Goal: Information Seeking & Learning: Learn about a topic

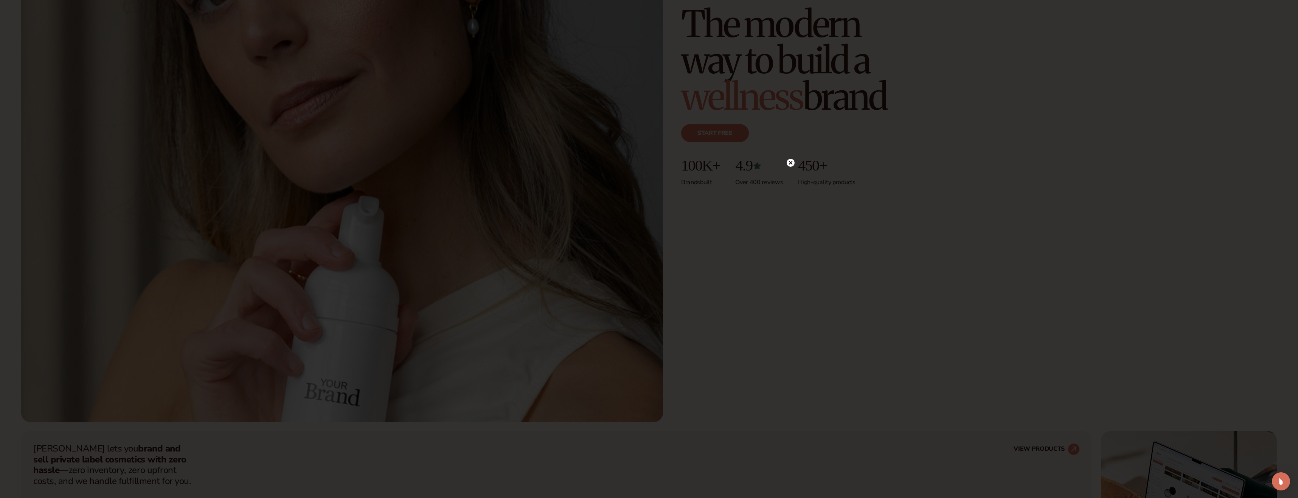
scroll to position [638, 0]
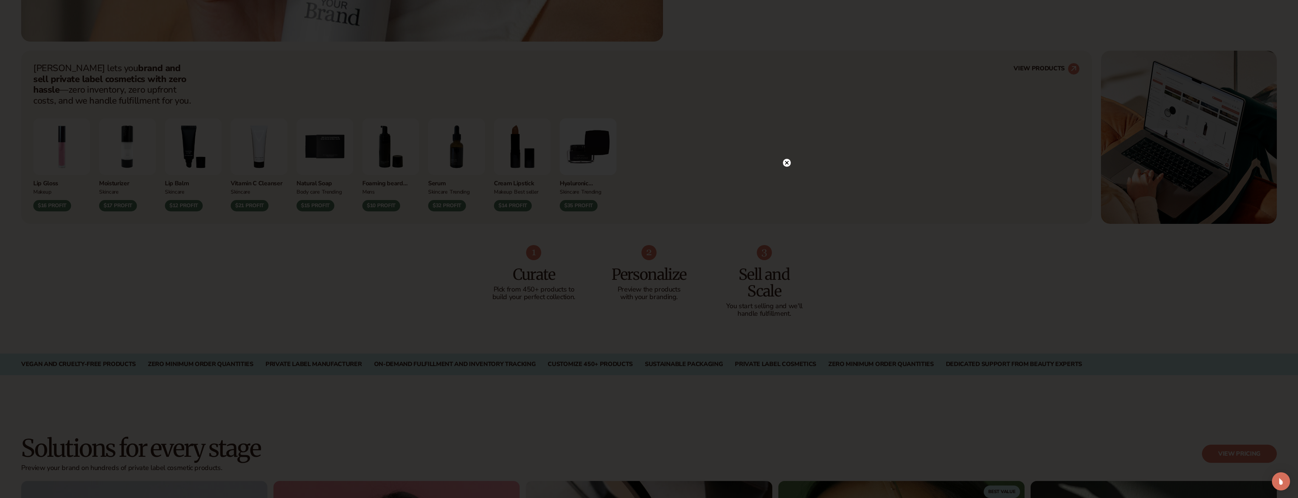
click at [784, 156] on div at bounding box center [787, 162] width 8 height 13
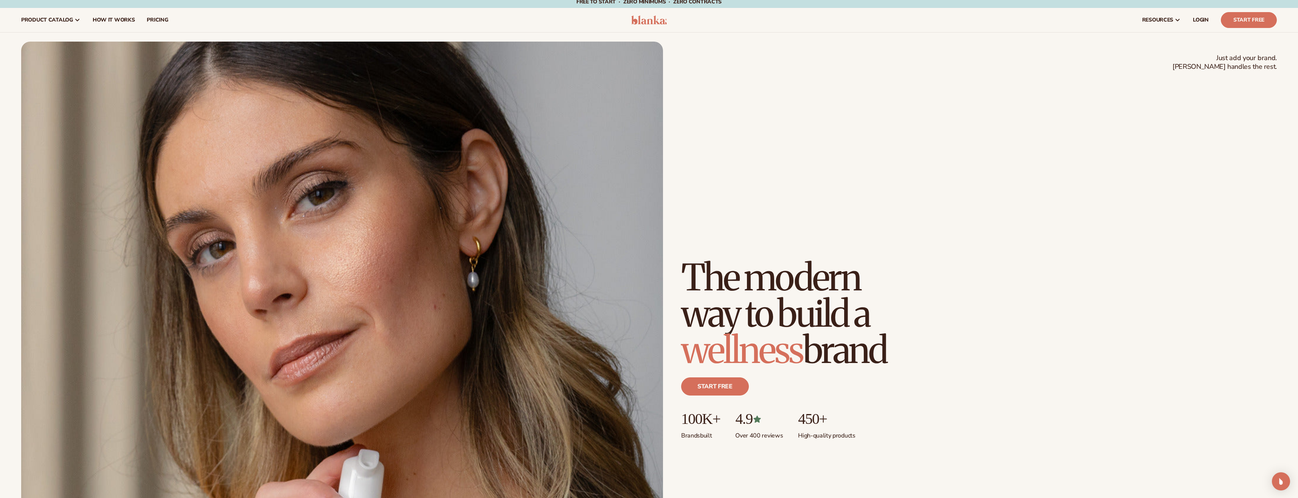
scroll to position [0, 0]
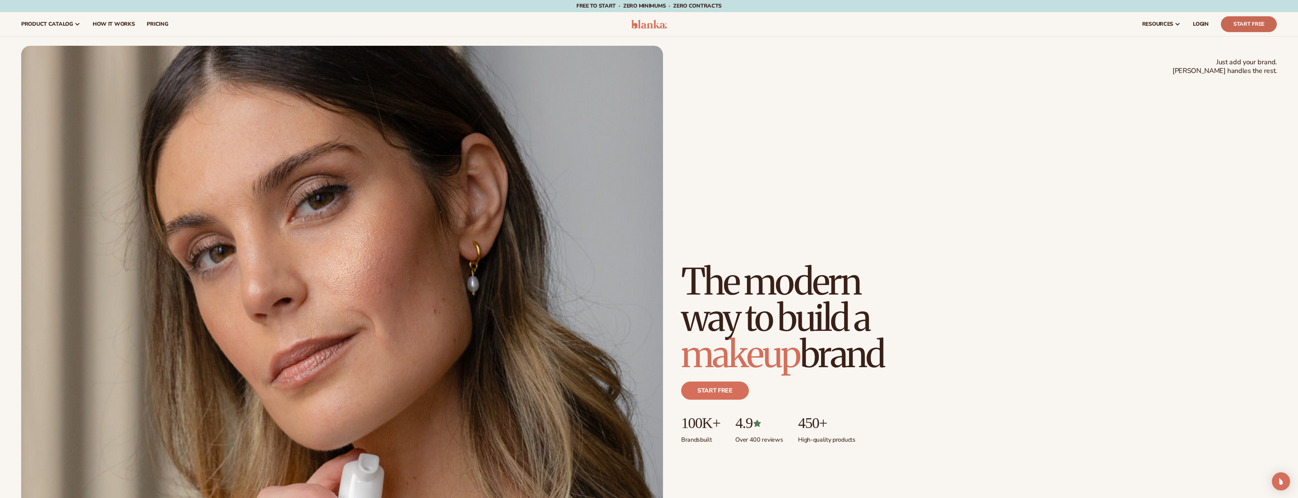
click at [1239, 22] on link "Start Free" at bounding box center [1249, 24] width 56 height 16
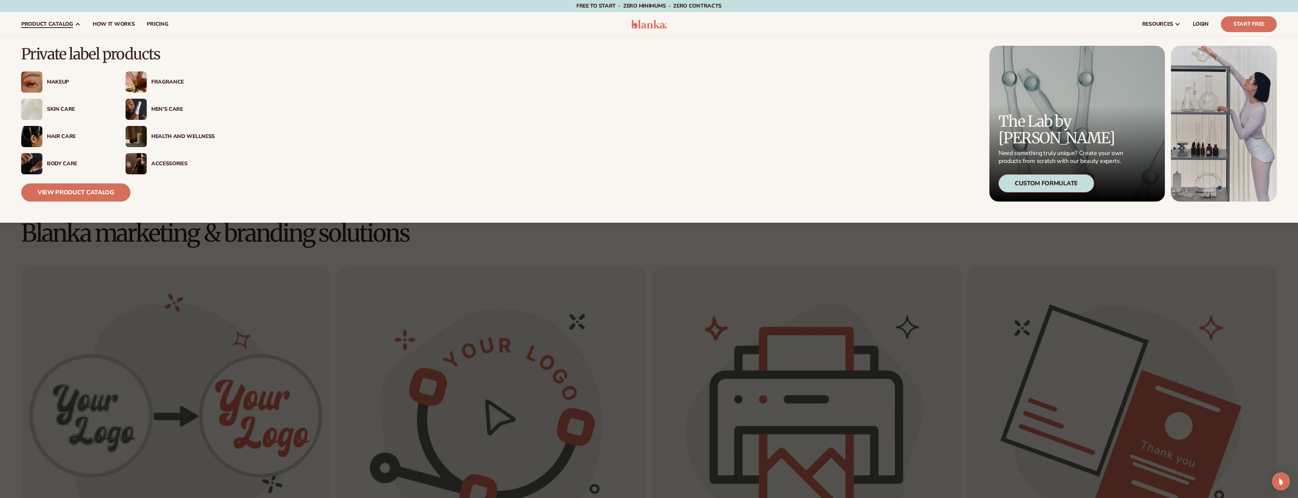
click at [58, 79] on div "Makeup" at bounding box center [79, 82] width 64 height 6
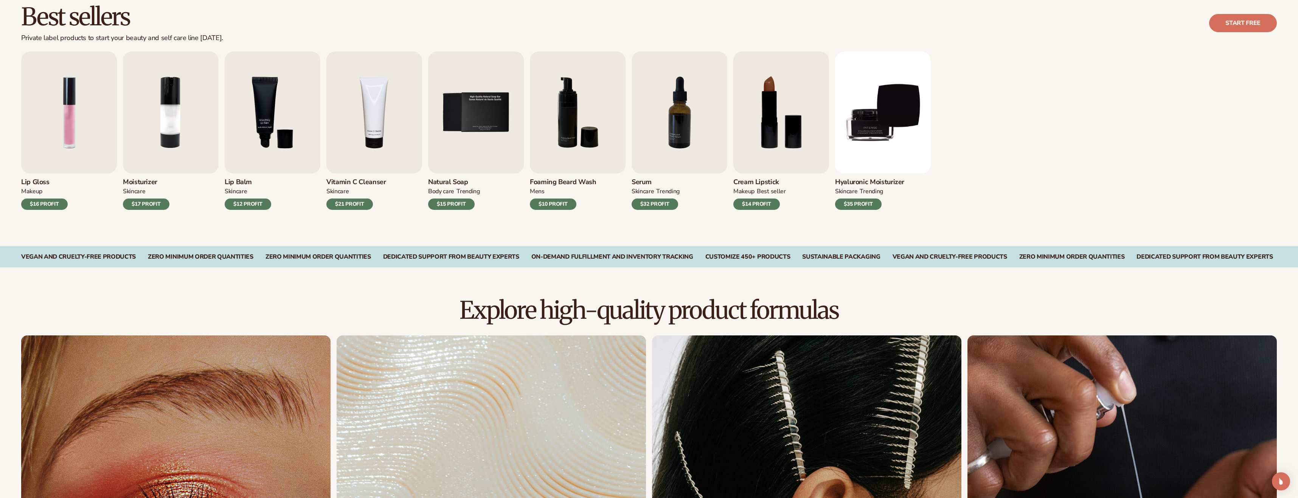
scroll to position [290, 0]
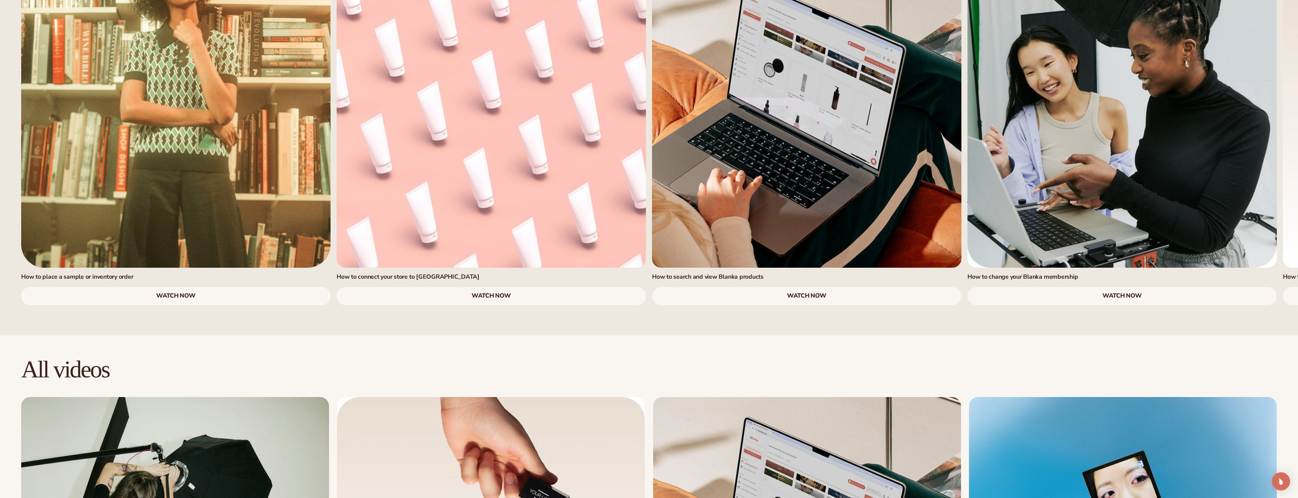
scroll to position [956, 0]
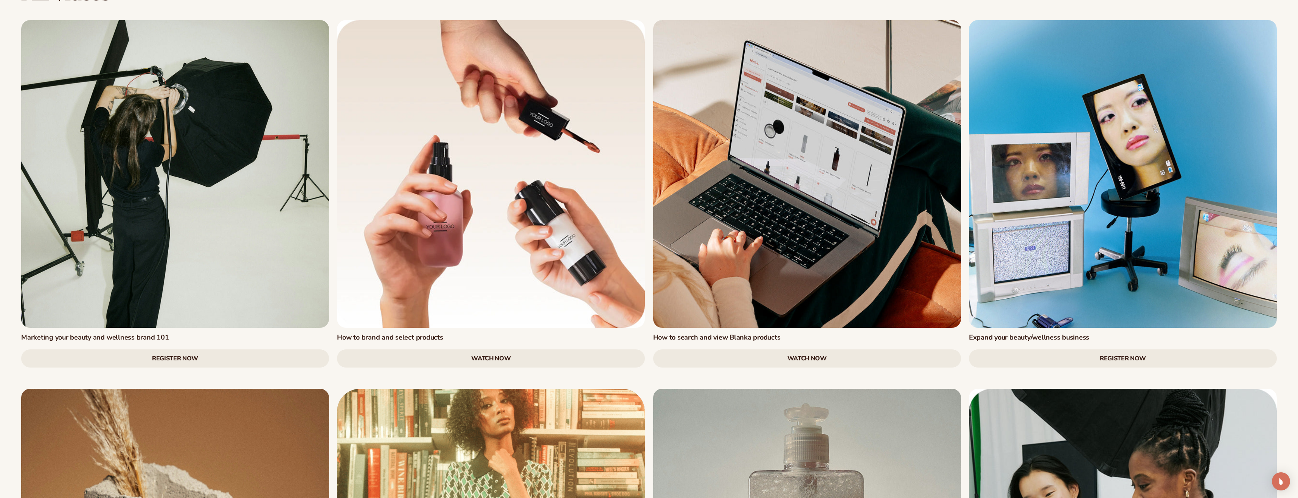
click at [412, 349] on link "watch now" at bounding box center [491, 358] width 308 height 18
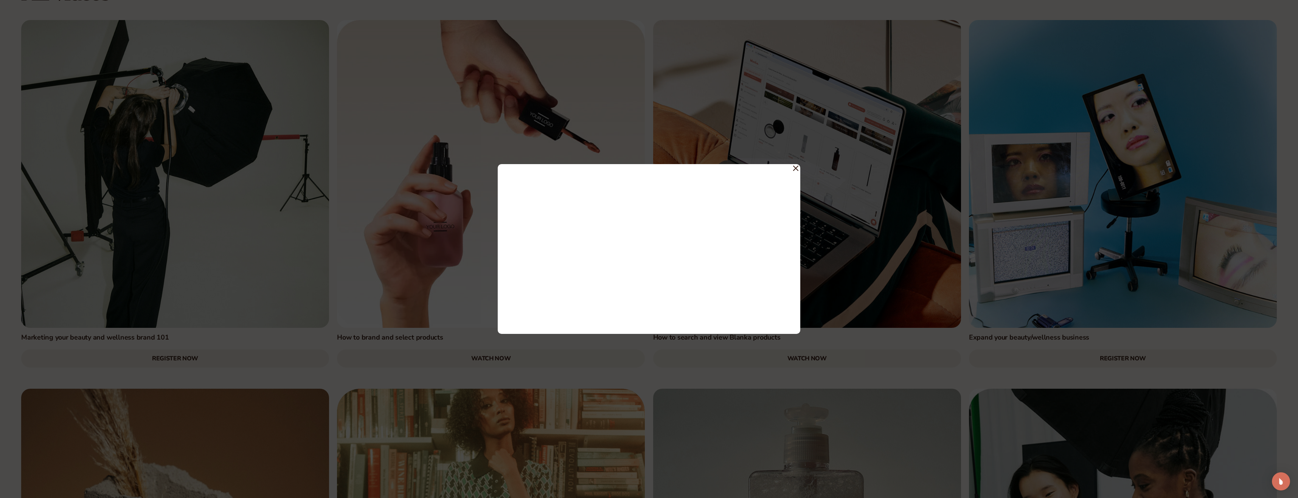
click at [794, 169] on icon at bounding box center [795, 168] width 5 height 5
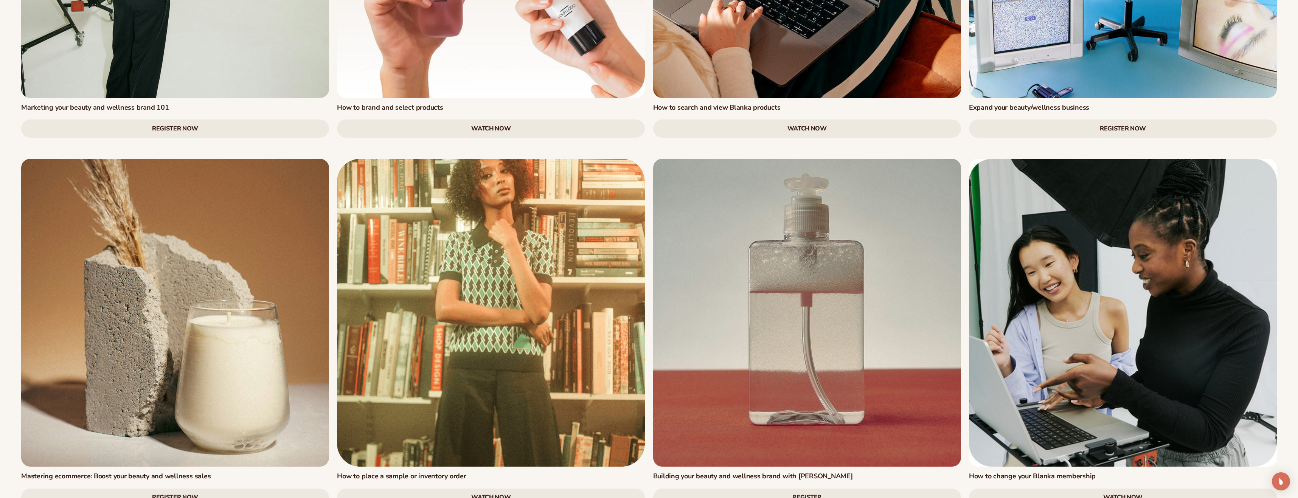
scroll to position [1362, 0]
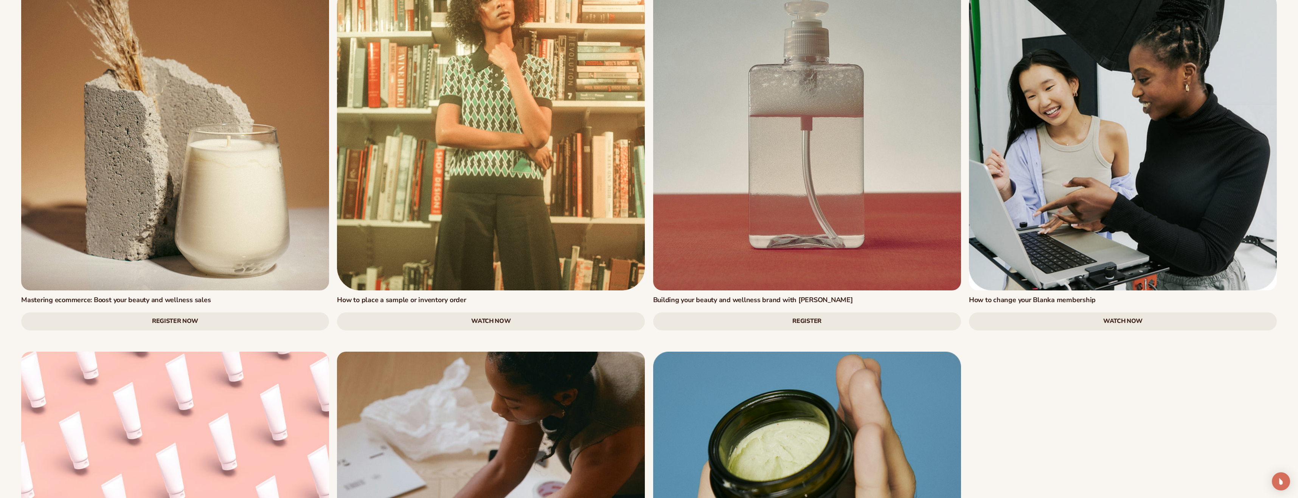
click at [537, 312] on link "watch now" at bounding box center [491, 321] width 308 height 18
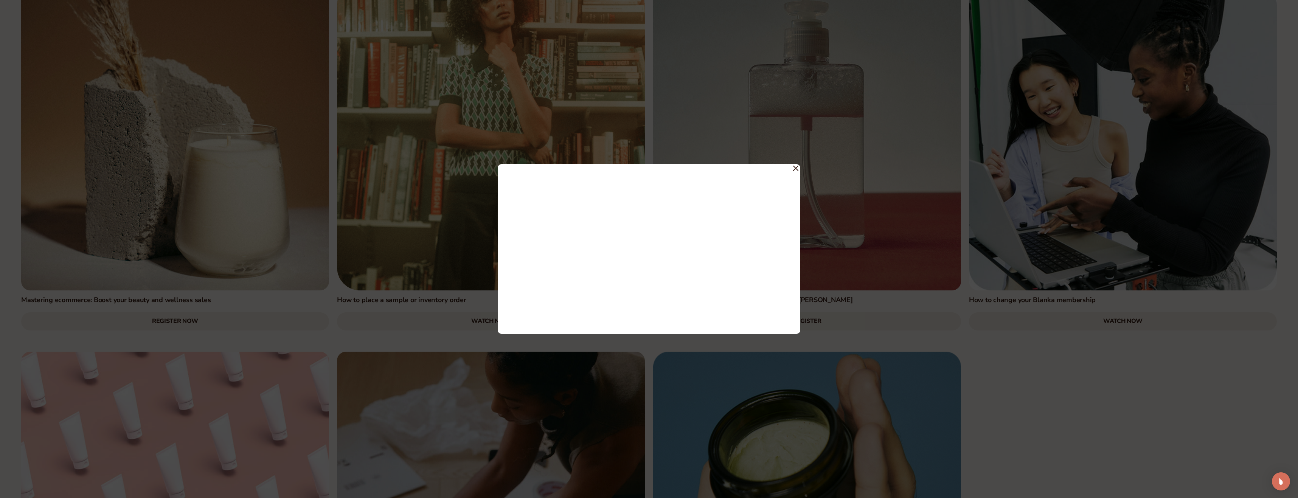
click at [792, 169] on div at bounding box center [649, 249] width 303 height 170
click at [795, 169] on icon at bounding box center [795, 168] width 5 height 5
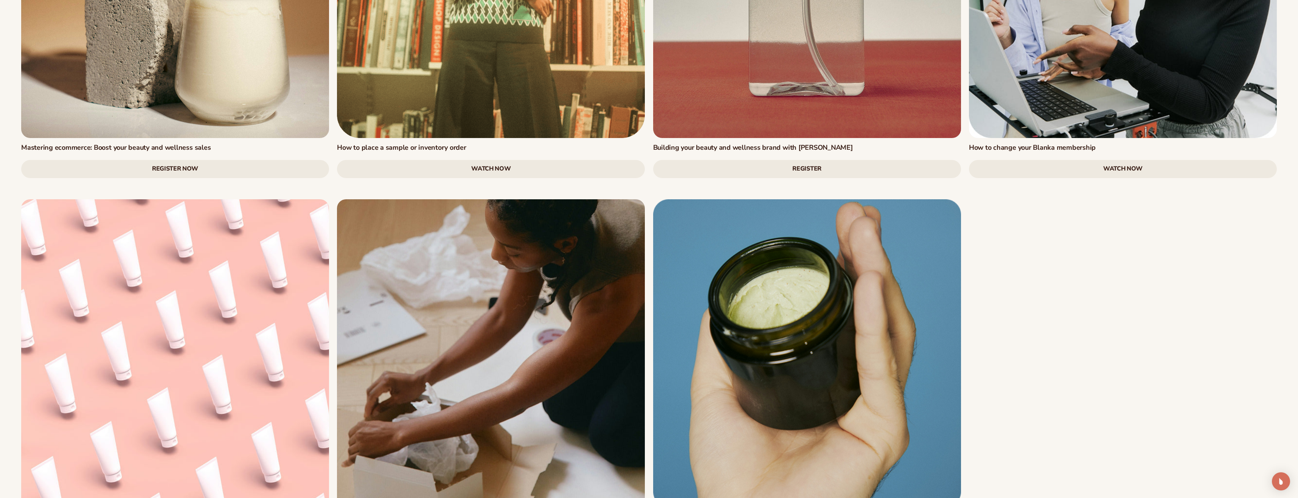
scroll to position [1667, 0]
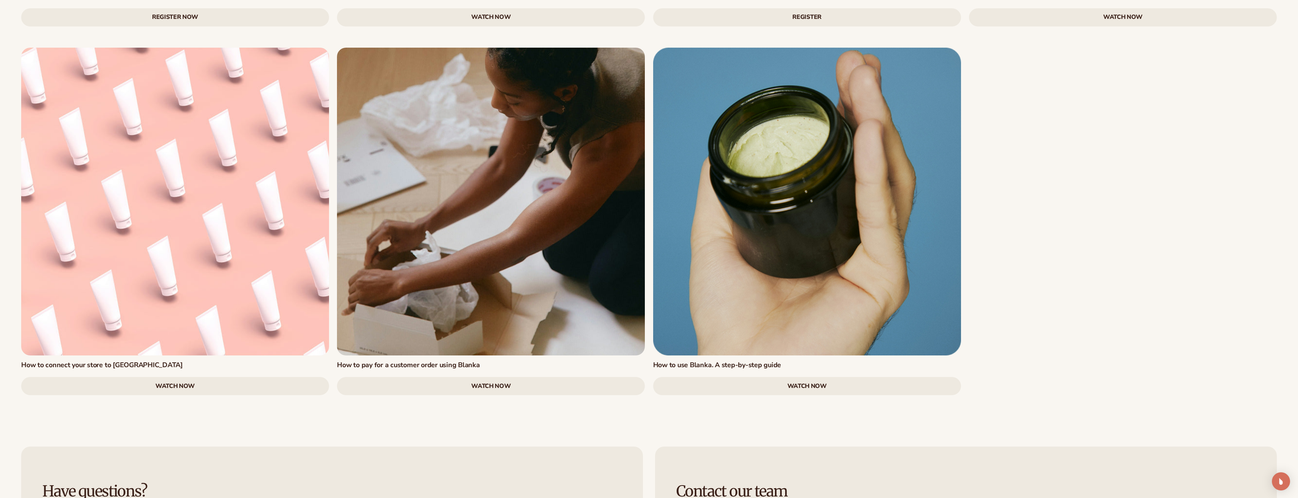
click at [492, 377] on link "watch now" at bounding box center [491, 386] width 308 height 18
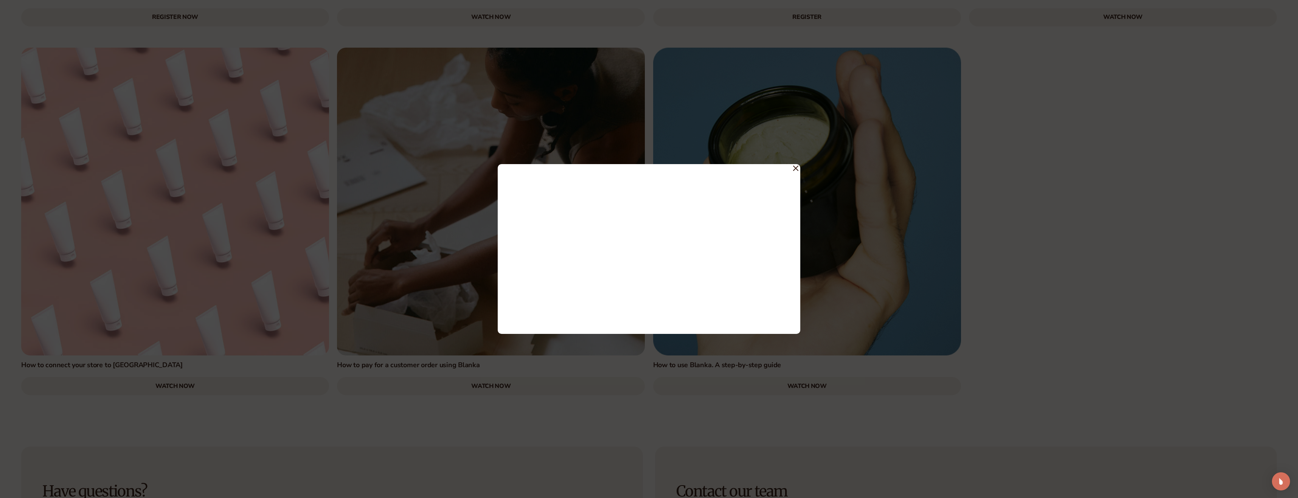
click at [796, 168] on icon at bounding box center [795, 168] width 5 height 5
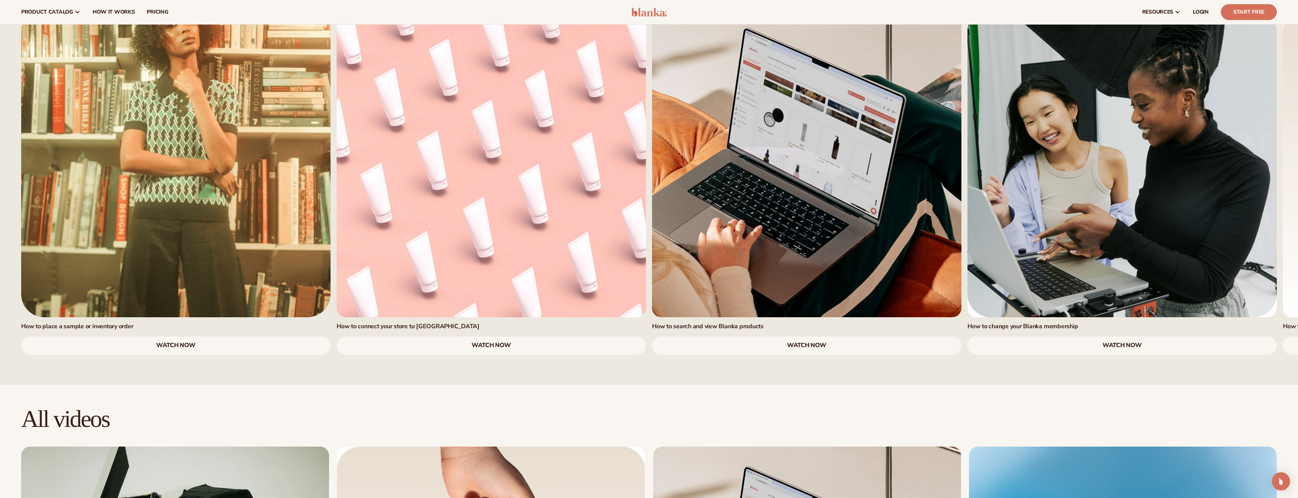
scroll to position [0, 0]
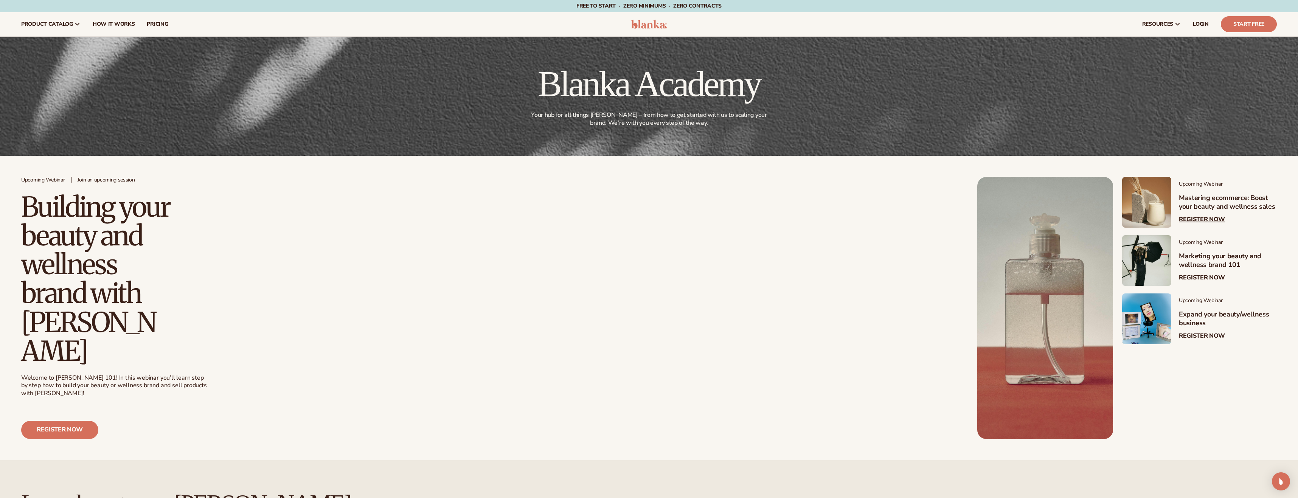
click at [1144, 216] on link at bounding box center [1146, 202] width 49 height 51
click at [745, 268] on div "Upcoming Webinar Join an upcoming session Building your beauty and wellness bra…" at bounding box center [495, 308] width 948 height 262
click at [154, 21] on span "pricing" at bounding box center [157, 24] width 21 height 6
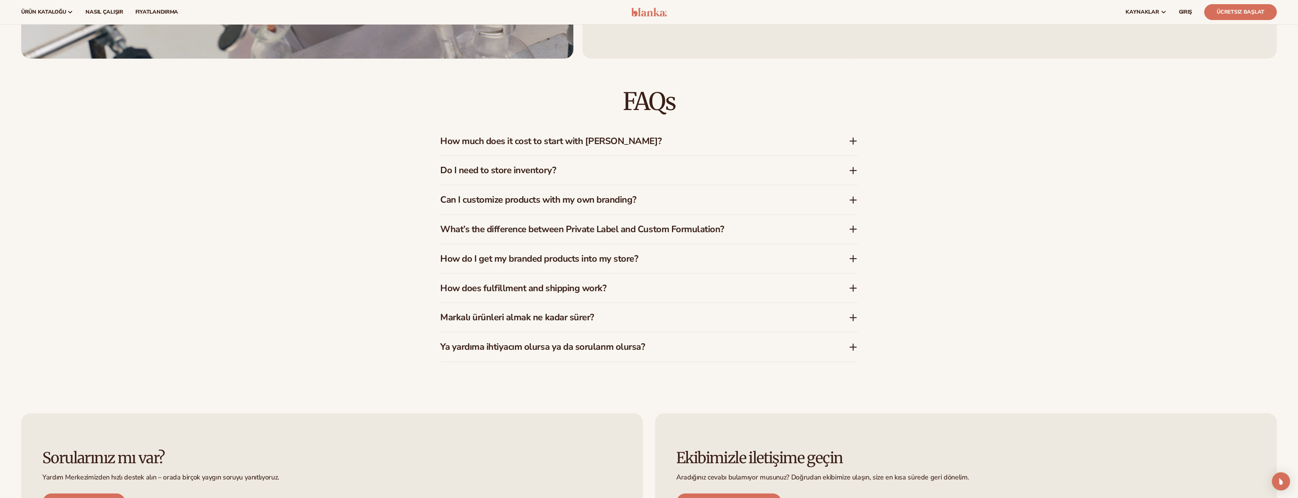
scroll to position [1613, 0]
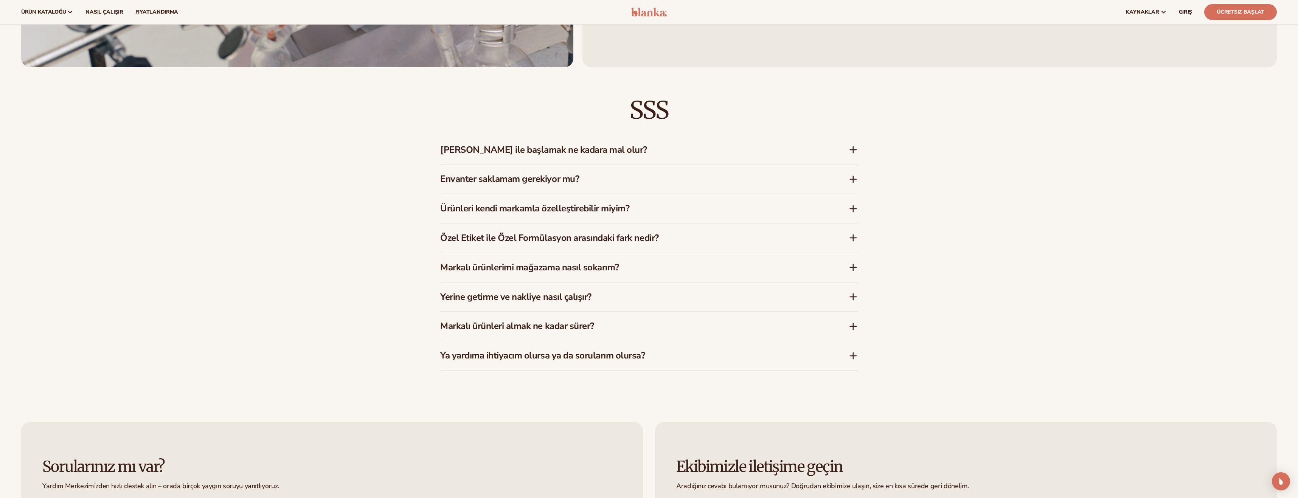
click at [855, 151] on icon at bounding box center [853, 149] width 9 height 9
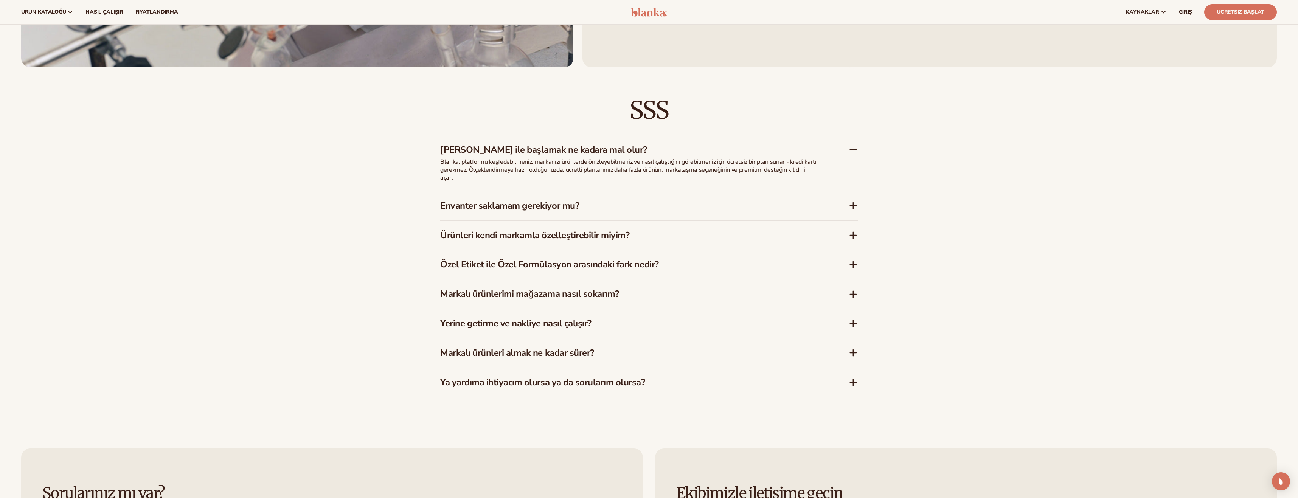
click at [852, 201] on icon at bounding box center [853, 205] width 9 height 9
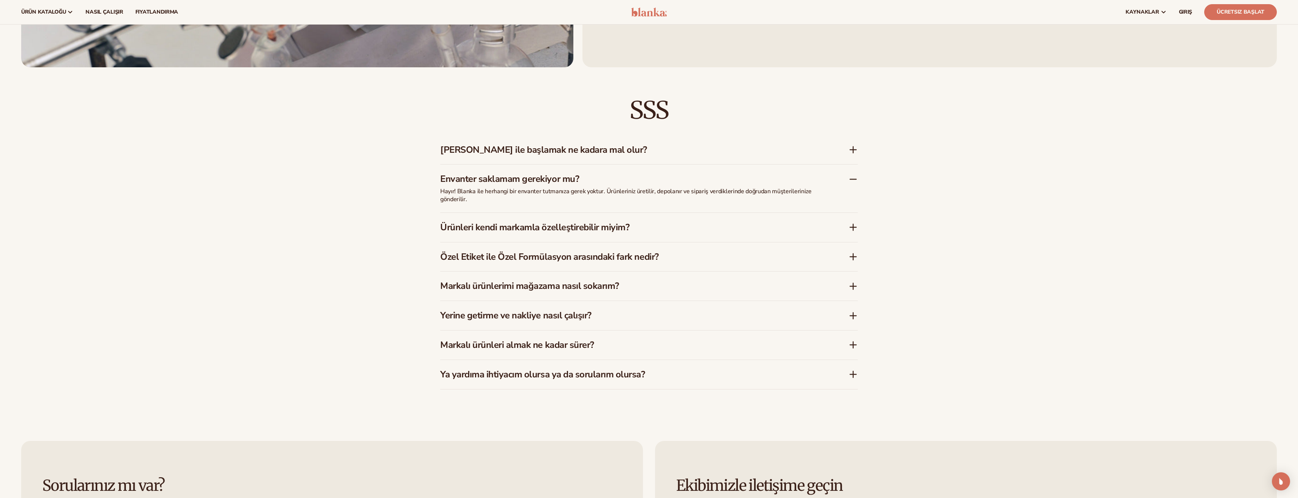
click at [852, 227] on icon at bounding box center [853, 227] width 9 height 9
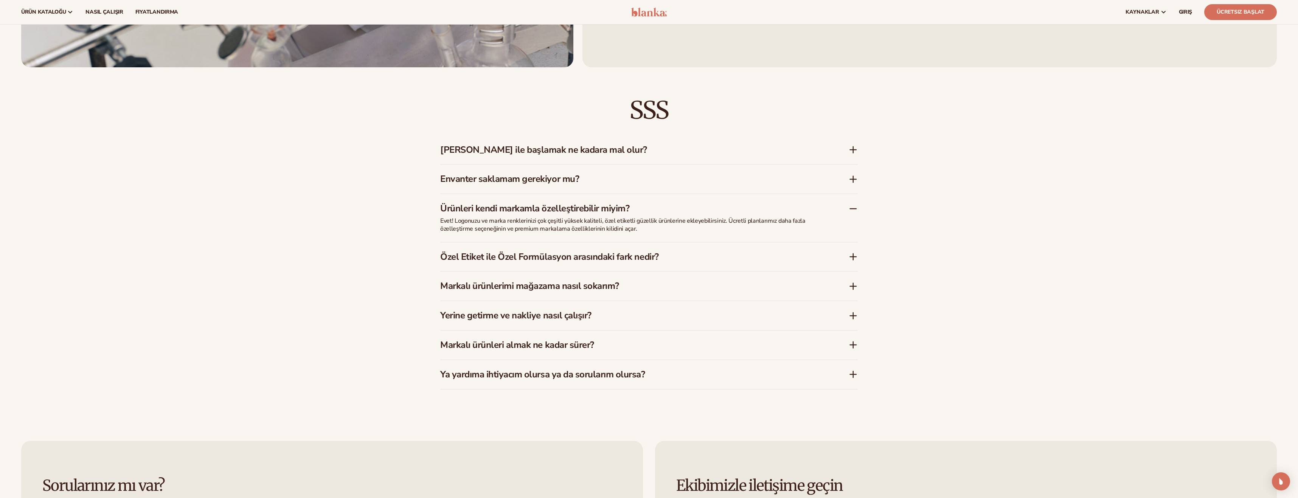
click at [849, 257] on icon at bounding box center [853, 256] width 9 height 9
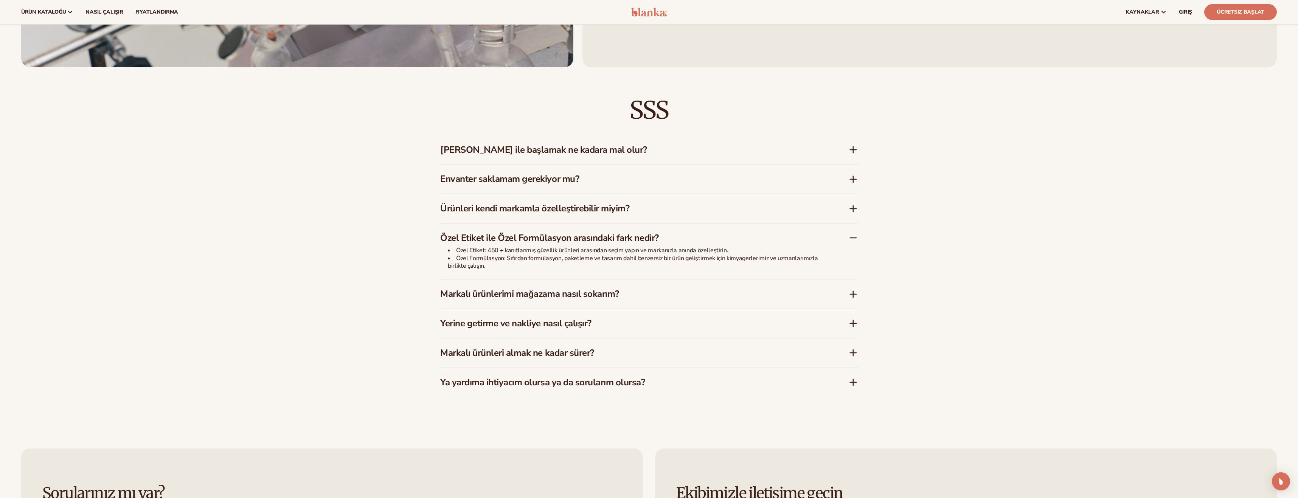
click at [854, 291] on icon at bounding box center [853, 294] width 9 height 9
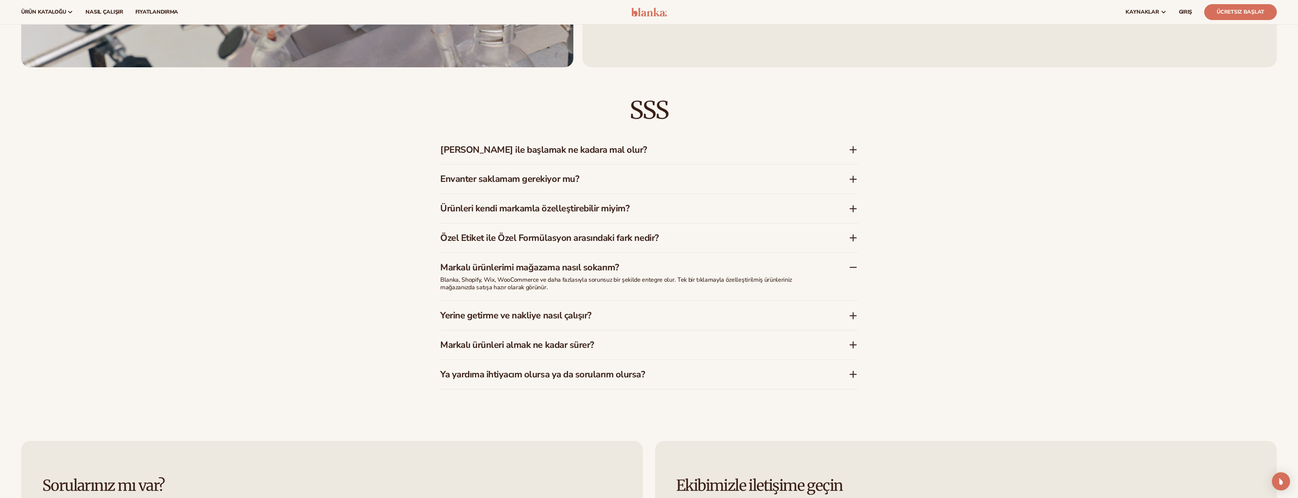
click at [853, 313] on icon at bounding box center [853, 315] width 0 height 6
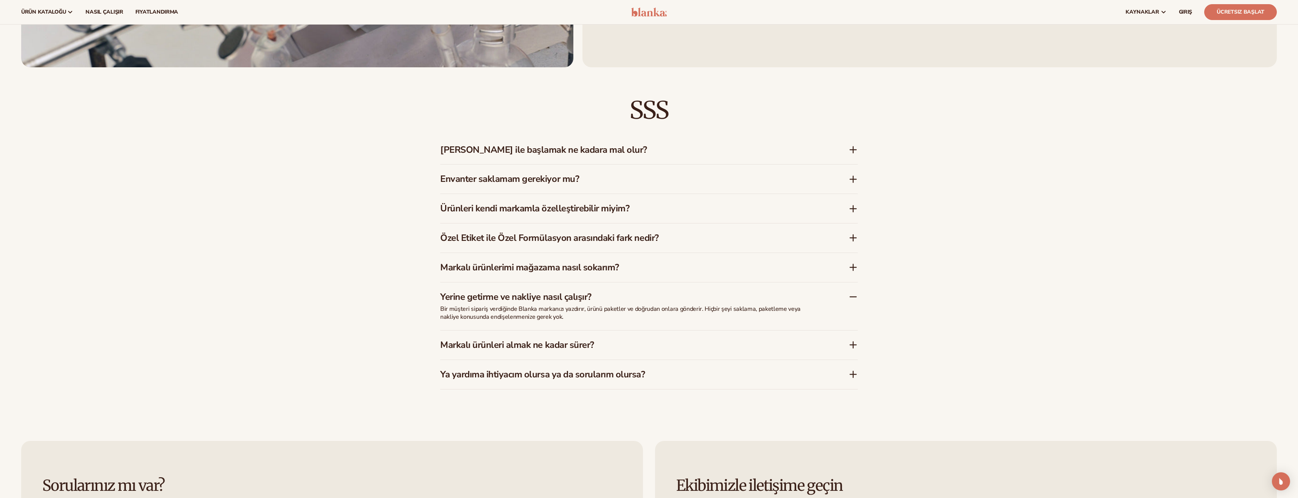
click at [850, 346] on icon at bounding box center [853, 344] width 9 height 9
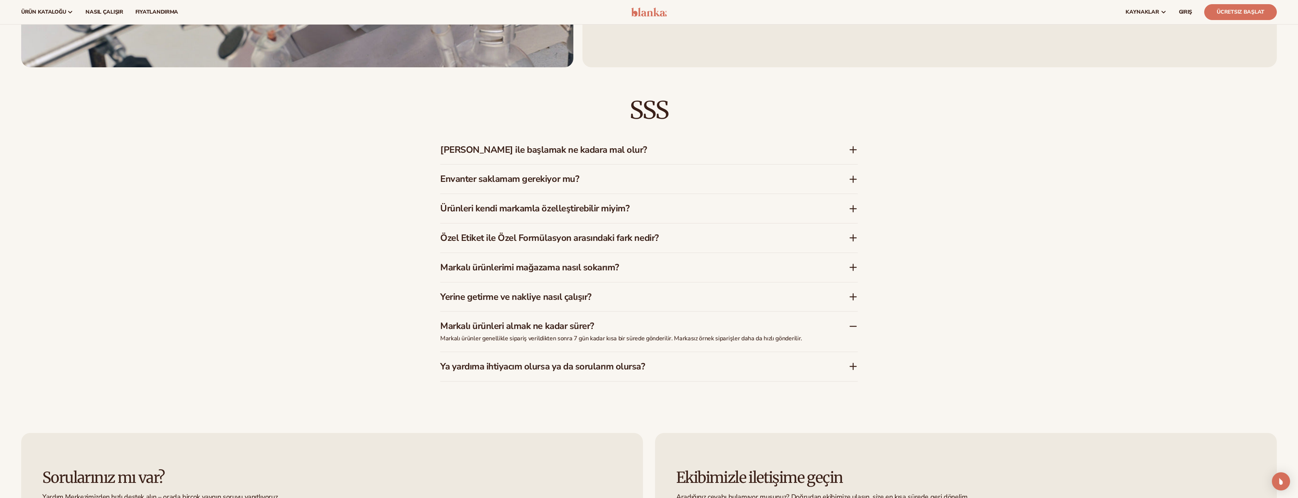
click at [850, 365] on icon at bounding box center [853, 366] width 9 height 9
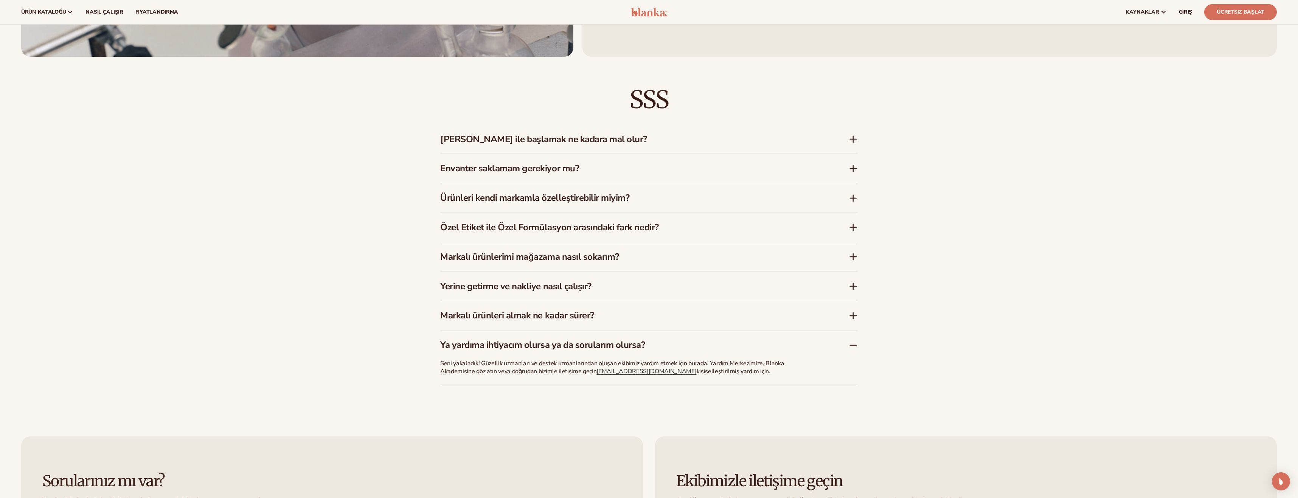
scroll to position [0, 0]
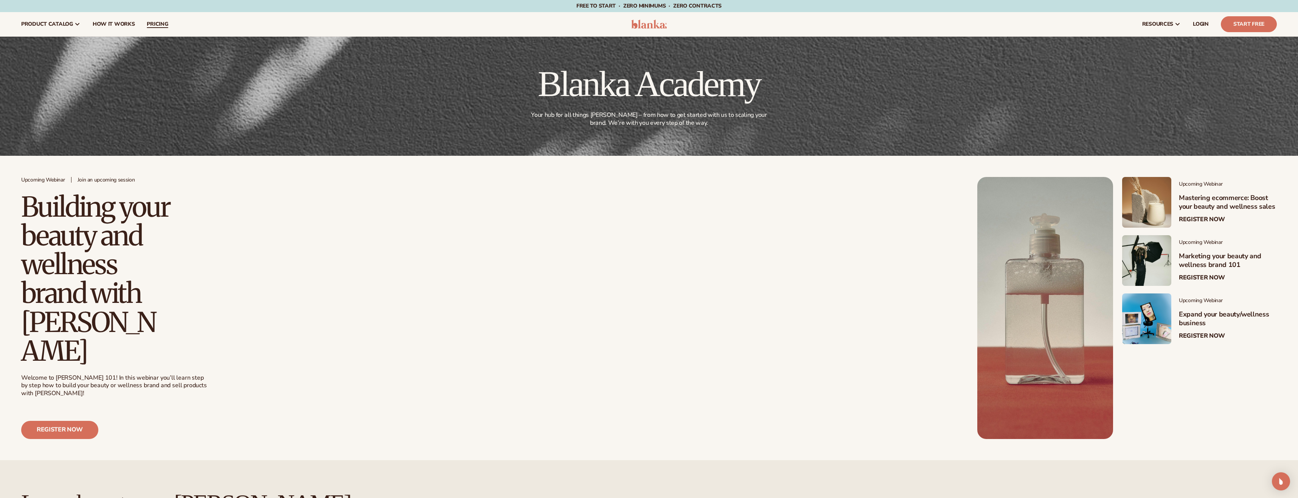
click at [159, 25] on span "pricing" at bounding box center [157, 24] width 21 height 6
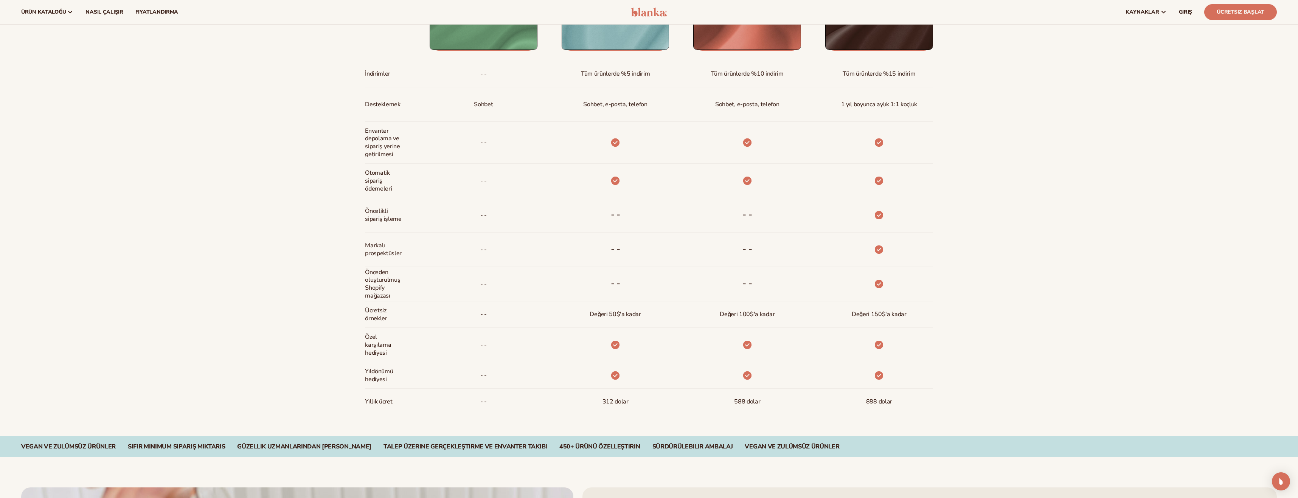
scroll to position [462, 0]
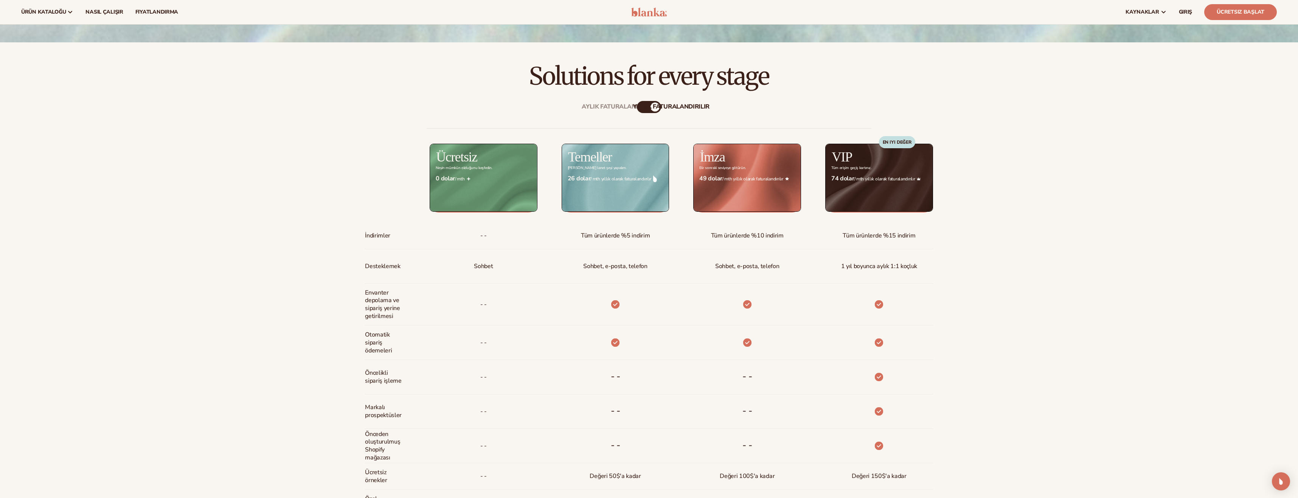
click at [651, 108] on div "yıllık Faturalandırılır" at bounding box center [671, 107] width 76 height 7
drag, startPoint x: 646, startPoint y: 109, endPoint x: 623, endPoint y: 110, distance: 22.3
click at [639, 110] on div "yıllık Faturalandırılır" at bounding box center [671, 107] width 76 height 7
click at [655, 106] on div "yıllık Faturalandırılır" at bounding box center [671, 107] width 76 height 7
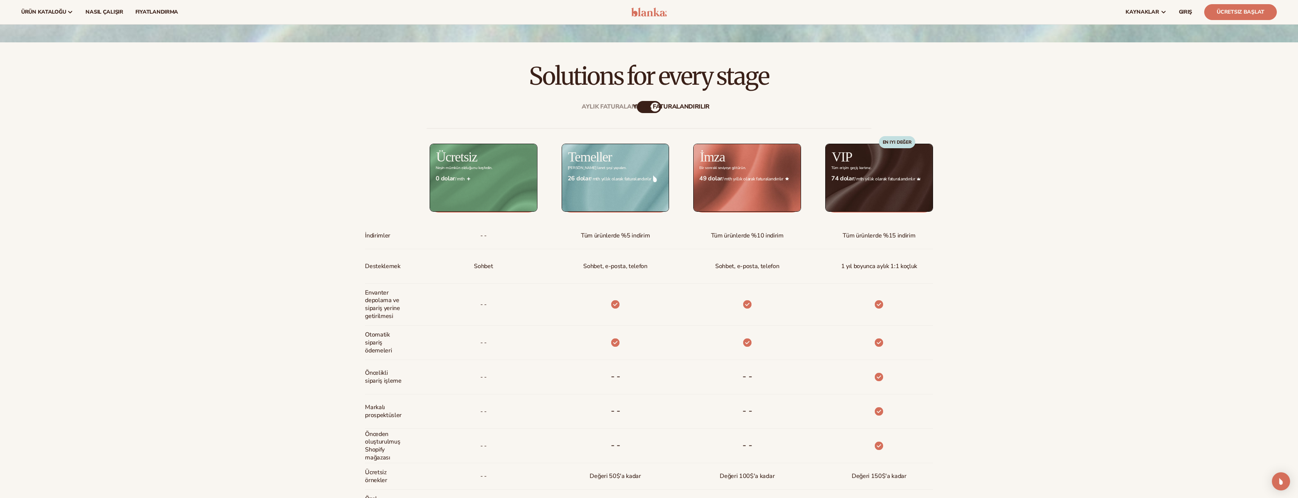
click at [653, 106] on div "yıllık Faturalandırılır" at bounding box center [671, 107] width 76 height 7
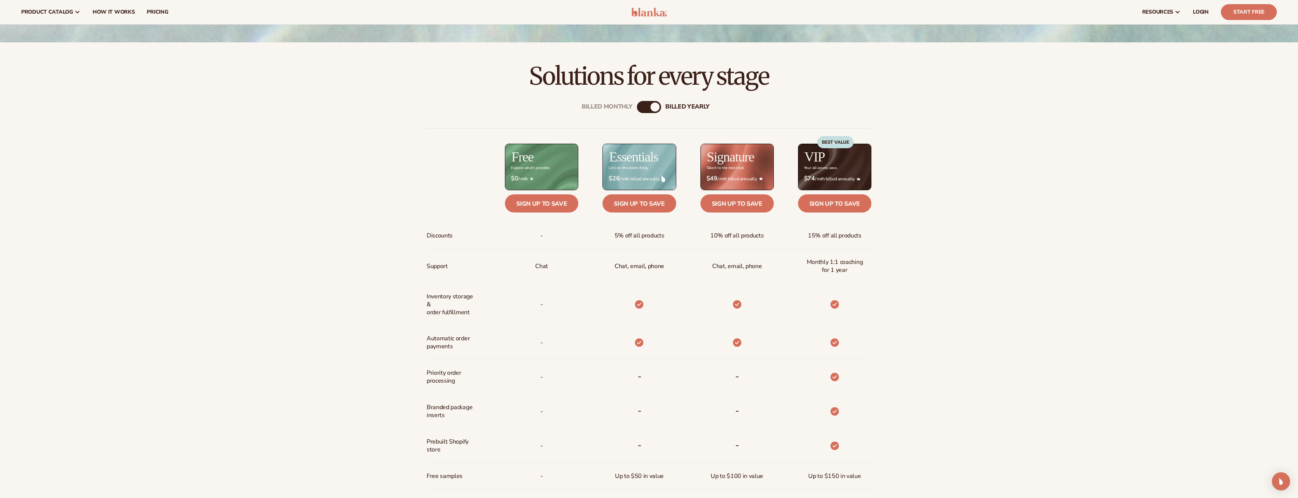
click at [656, 107] on div "billed Yearly" at bounding box center [654, 106] width 9 height 9
drag, startPoint x: 655, startPoint y: 105, endPoint x: 621, endPoint y: 108, distance: 34.2
click at [637, 109] on div "Billed Monthly billed Yearly" at bounding box center [649, 107] width 24 height 12
click at [649, 104] on div "Billed Monthly billed Yearly" at bounding box center [649, 107] width 24 height 12
click at [647, 106] on div "Billed Monthly billed Yearly" at bounding box center [649, 107] width 24 height 12
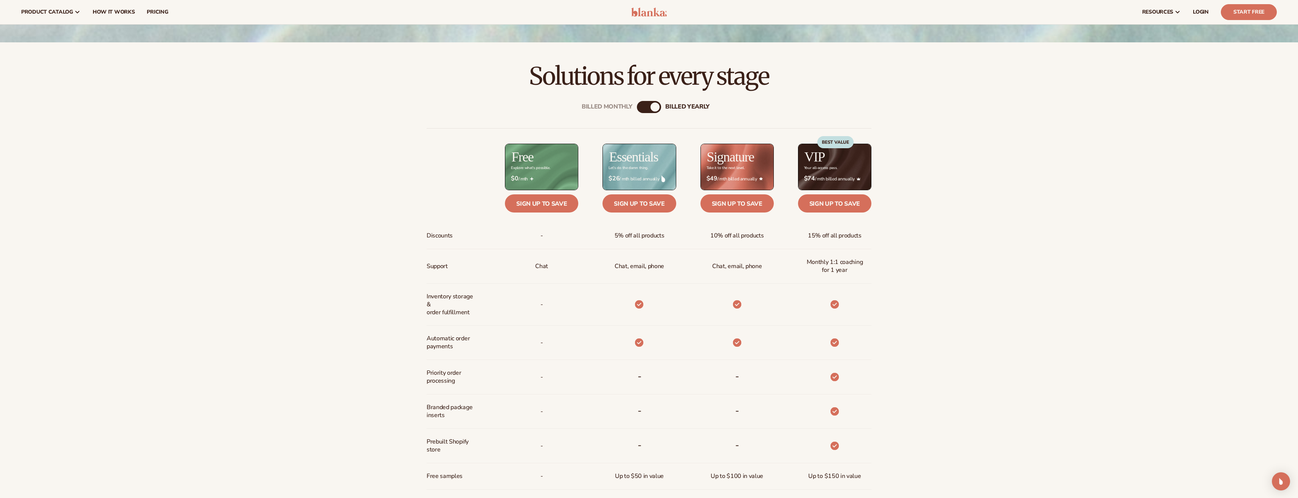
click at [651, 108] on div "billed Yearly" at bounding box center [654, 106] width 9 height 9
click at [652, 108] on div "billed Yearly" at bounding box center [654, 106] width 9 height 9
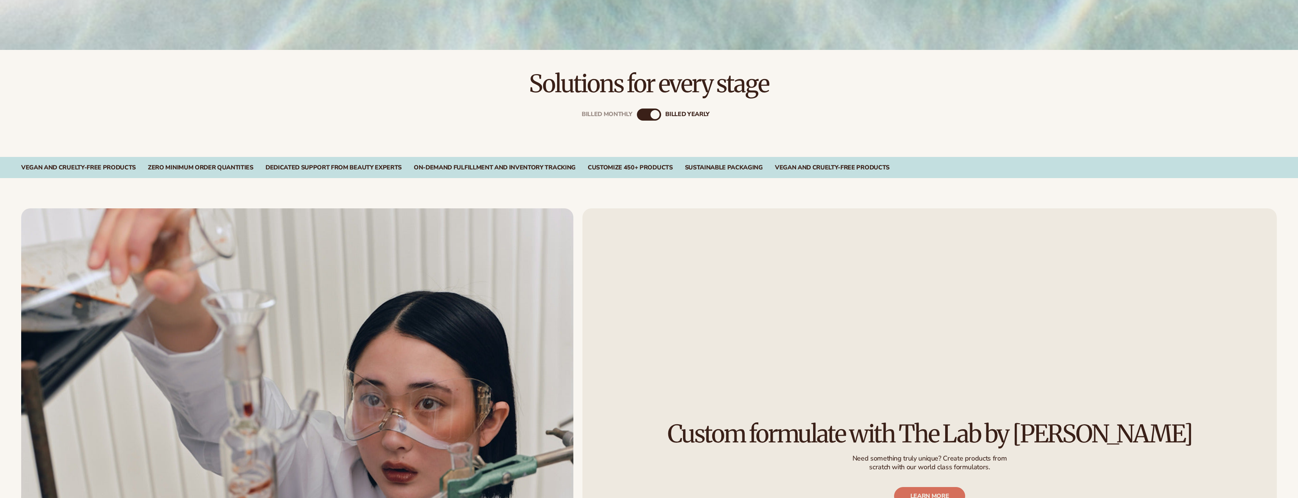
scroll to position [462, 0]
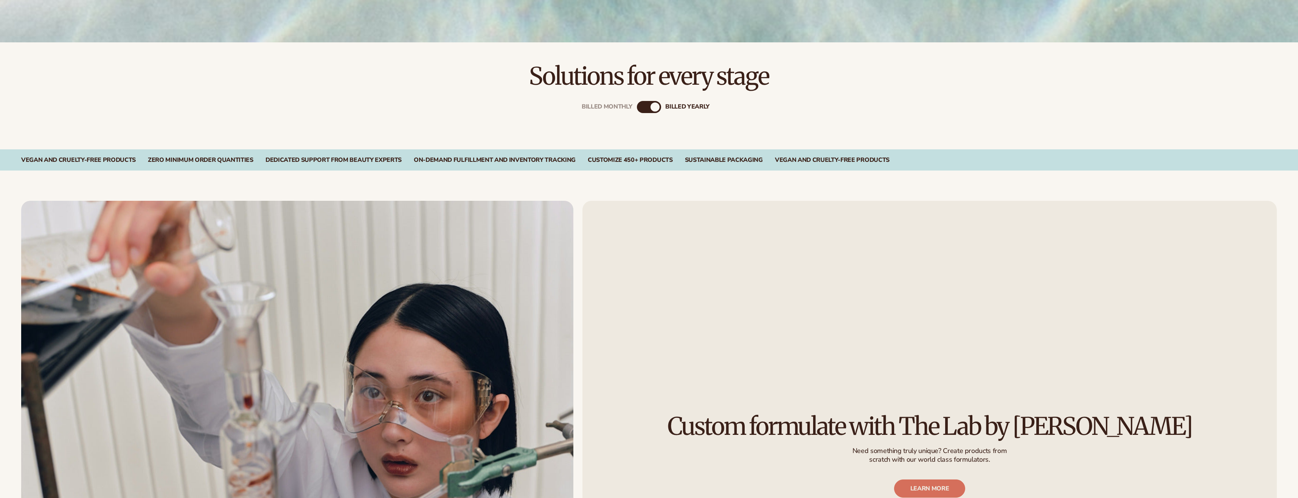
click at [652, 114] on div "Billed Monthly billed Yearly" at bounding box center [648, 119] width 487 height 61
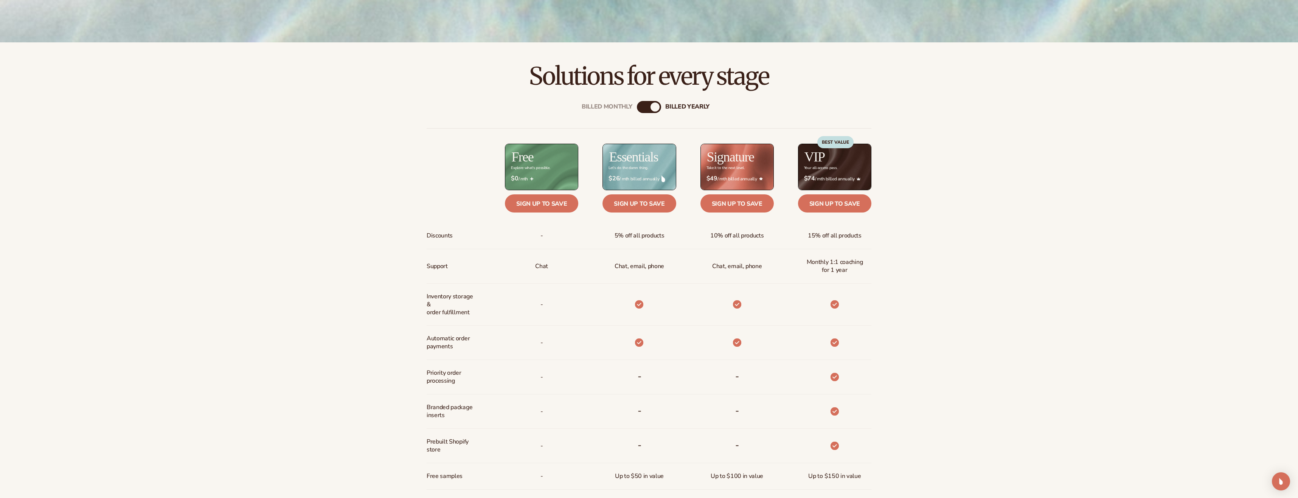
click at [653, 109] on div "billed Yearly" at bounding box center [654, 106] width 9 height 9
click at [653, 108] on div "billed Yearly" at bounding box center [654, 106] width 9 height 9
click at [640, 109] on div "Billed Monthly" at bounding box center [641, 106] width 9 height 9
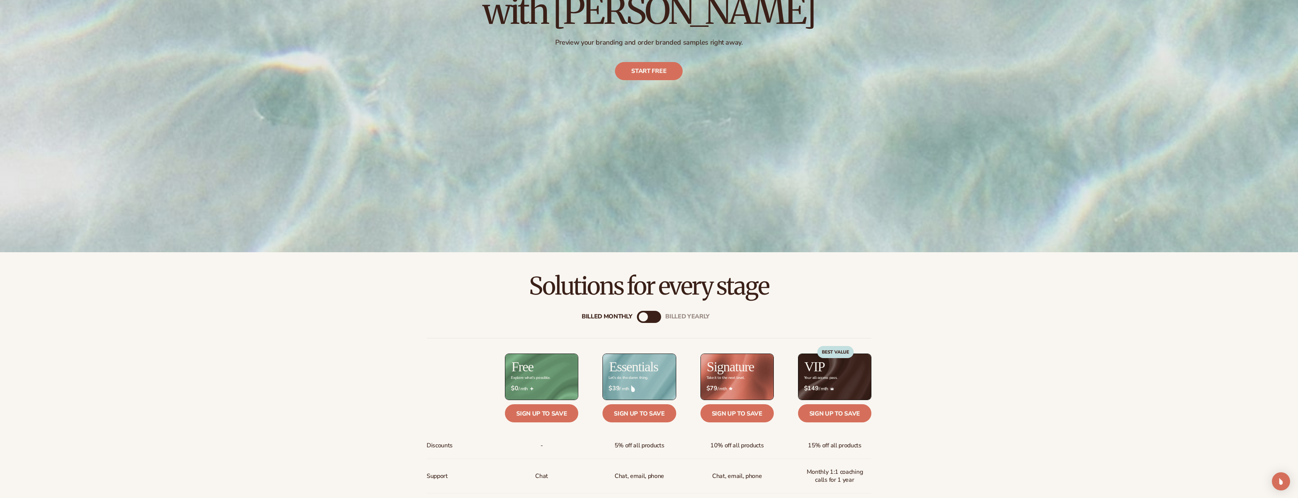
scroll to position [0, 0]
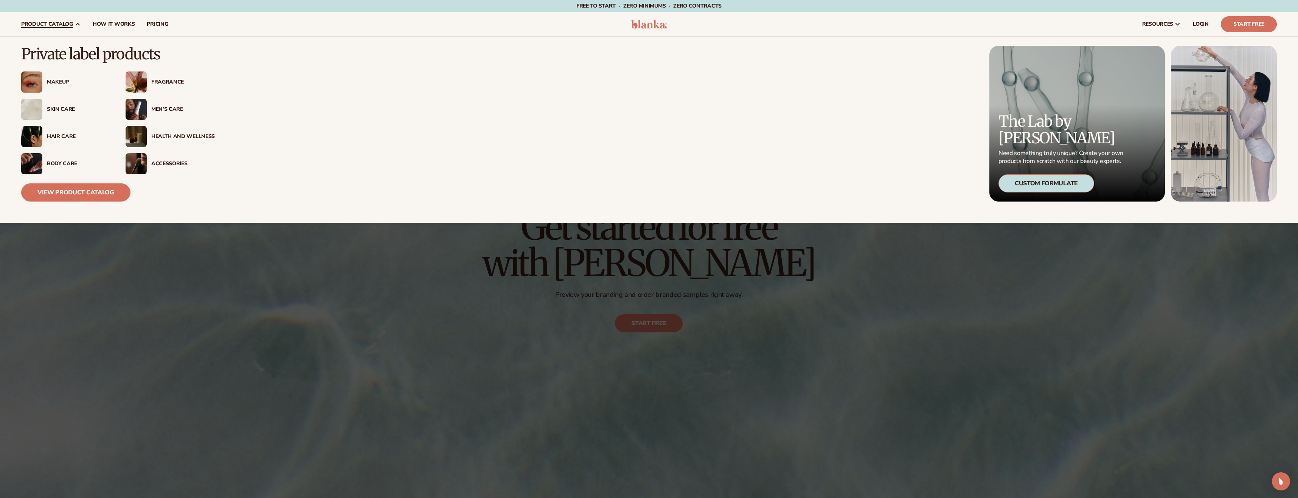
click at [61, 83] on div "Makeup" at bounding box center [79, 82] width 64 height 6
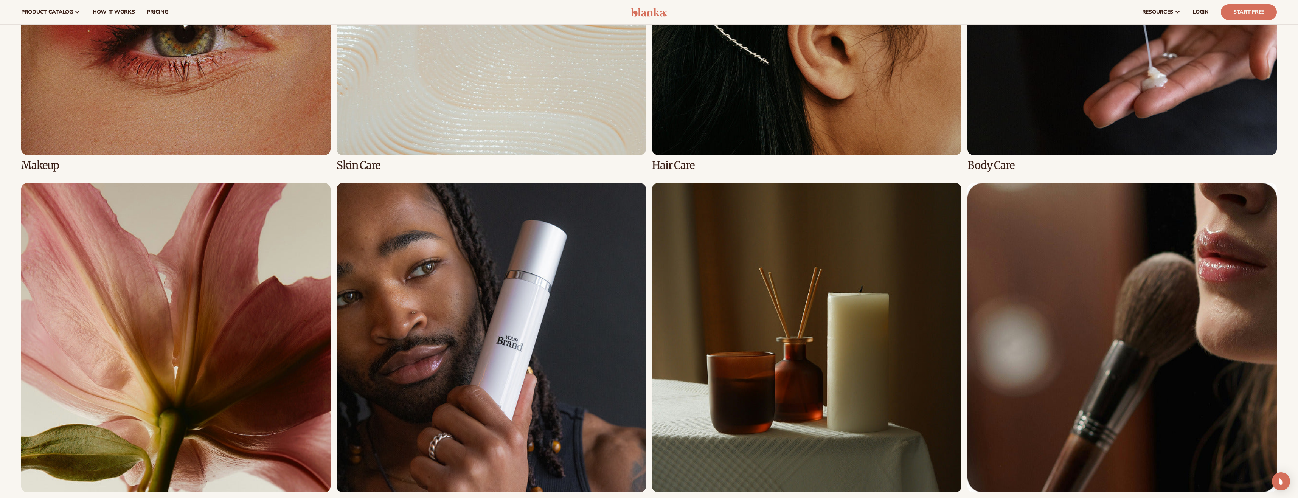
scroll to position [670, 0]
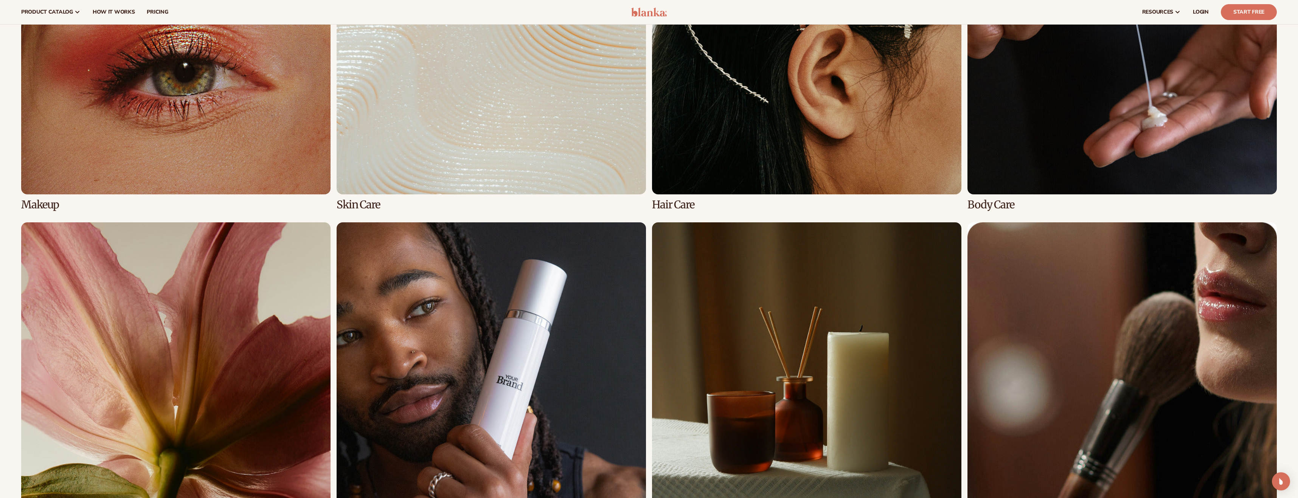
click at [162, 123] on link "1 / 8" at bounding box center [175, 48] width 309 height 326
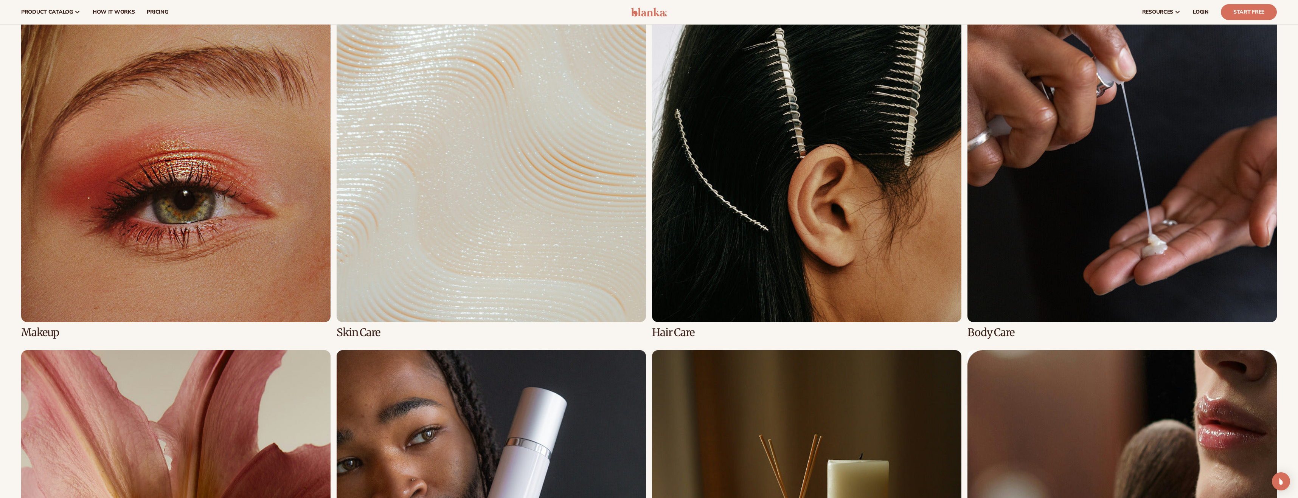
scroll to position [377, 0]
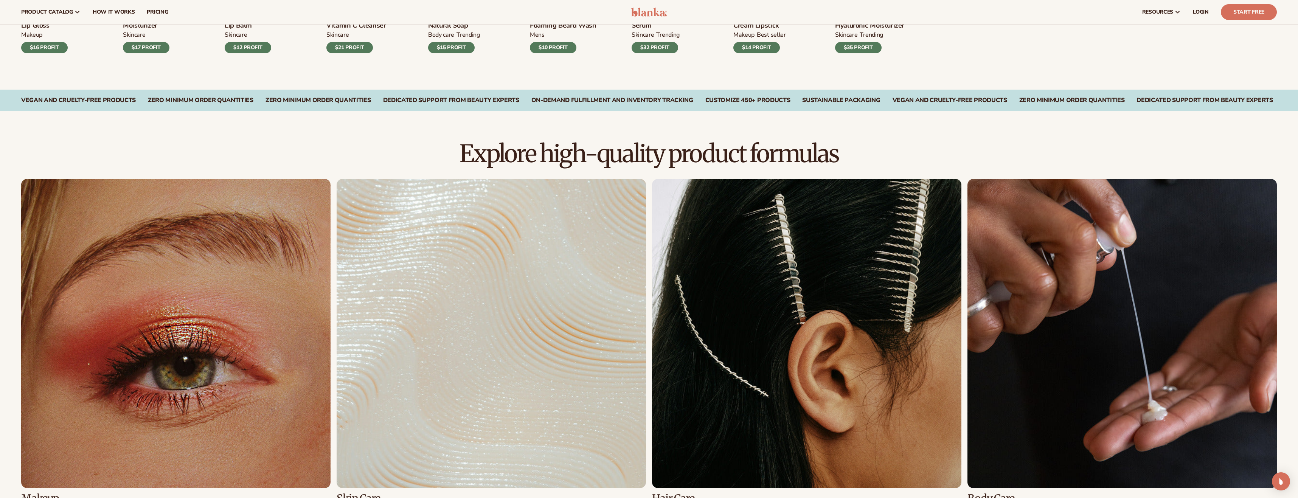
click at [483, 280] on link "2 / 8" at bounding box center [491, 342] width 309 height 326
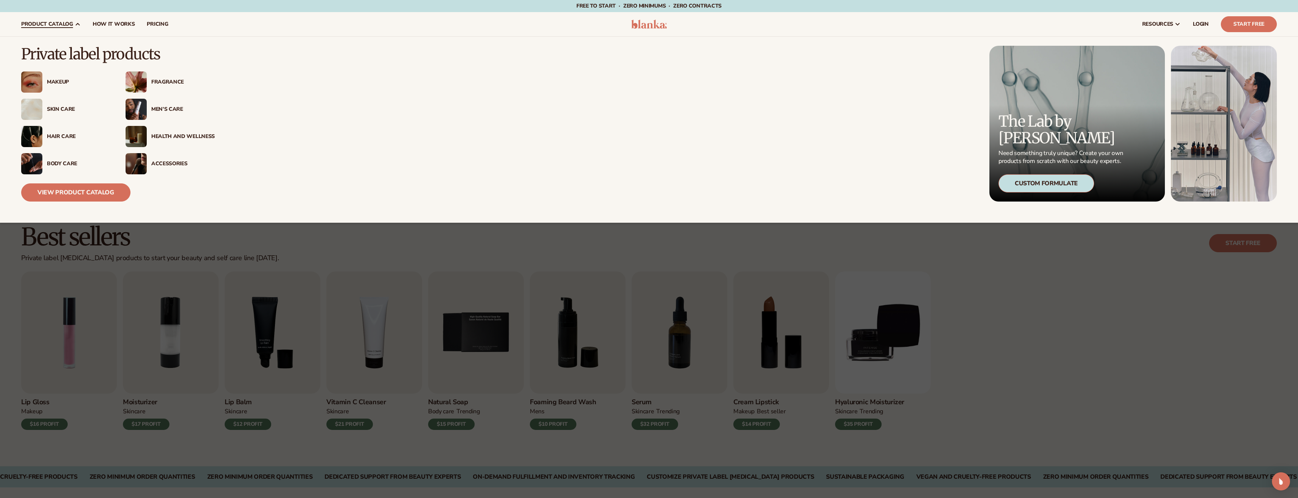
click at [36, 112] on img at bounding box center [31, 109] width 21 height 21
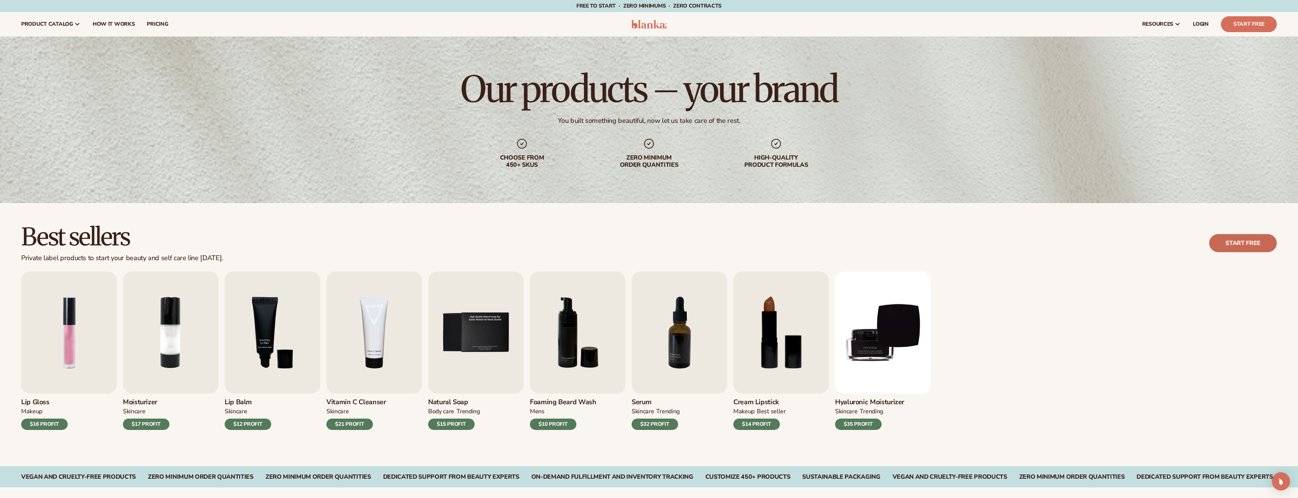
click at [1243, 249] on link "Start free" at bounding box center [1243, 243] width 68 height 18
